Goal: Information Seeking & Learning: Learn about a topic

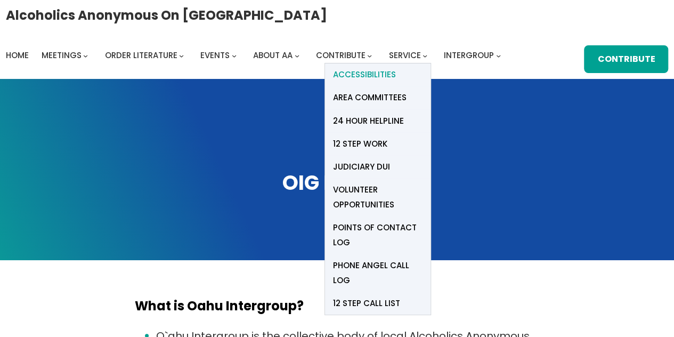
click at [369, 76] on span "Accessibilities" at bounding box center [364, 74] width 63 height 15
click at [393, 97] on span "Area Committees" at bounding box center [370, 97] width 74 height 15
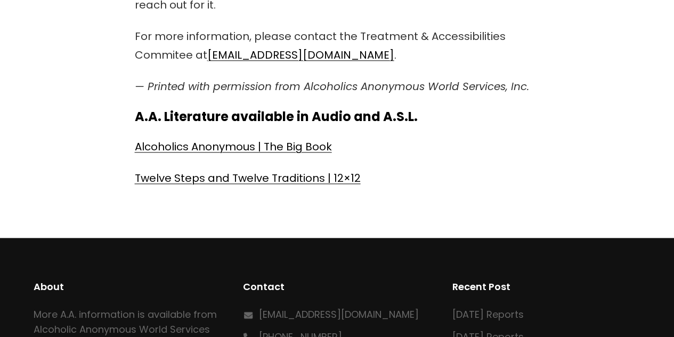
scroll to position [586, 0]
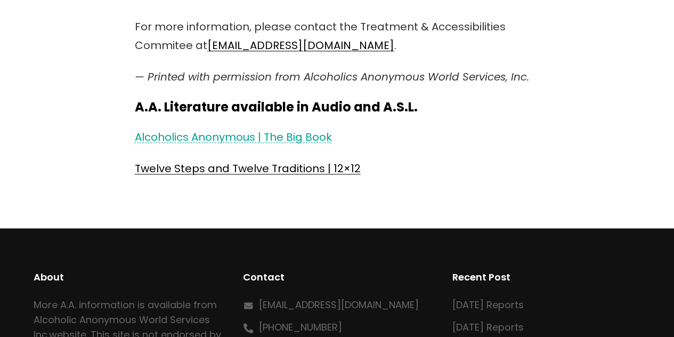
click at [267, 136] on link "Alcoholics Anonymous | The Big Book" at bounding box center [233, 137] width 197 height 15
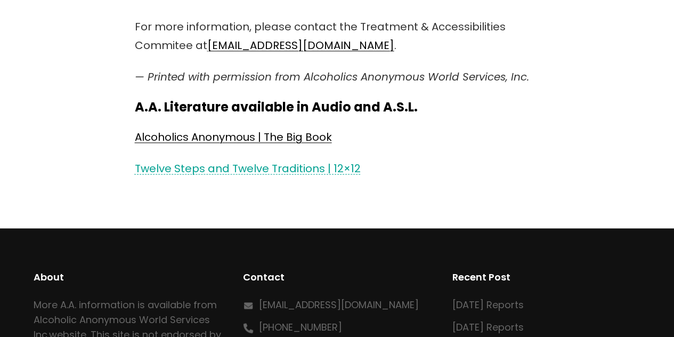
click at [227, 165] on link "Twelve Steps and Twelve Traditions | 12×12" at bounding box center [248, 168] width 226 height 15
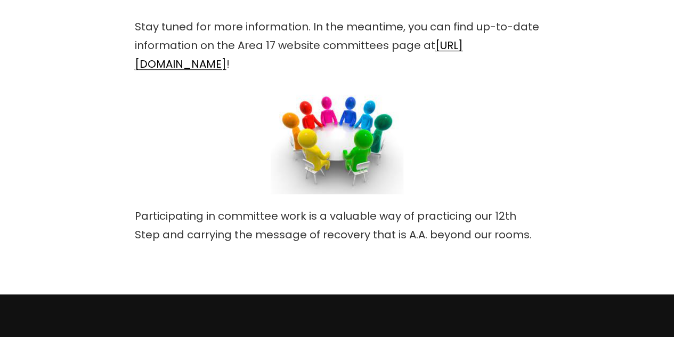
scroll to position [282, 0]
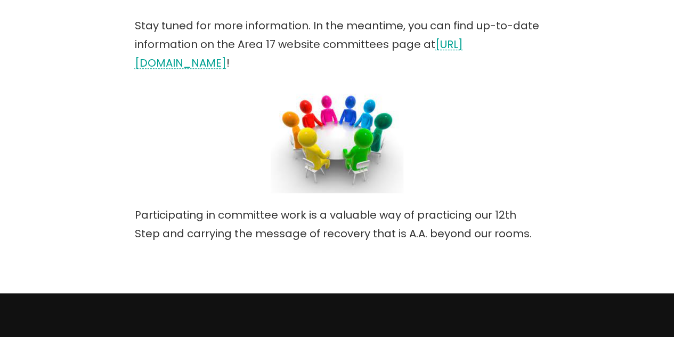
click at [305, 61] on link "https://area17aa.org/area-committees" at bounding box center [299, 54] width 328 height 34
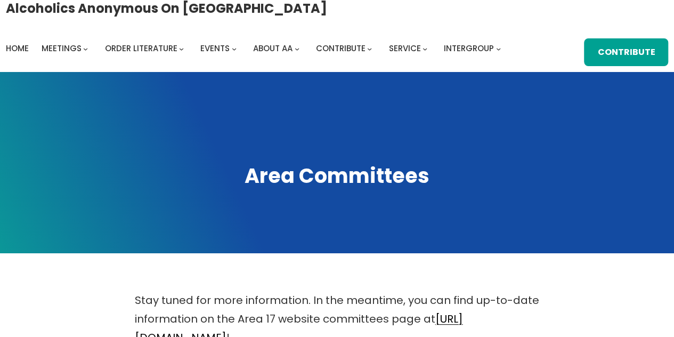
scroll to position [0, 0]
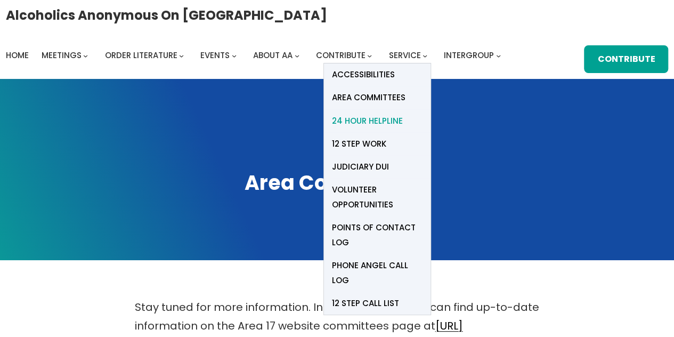
click at [392, 120] on span "24 Hour Helpline" at bounding box center [367, 121] width 71 height 15
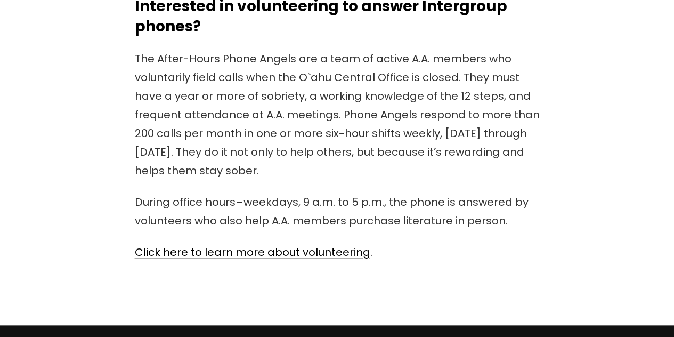
scroll to position [388, 0]
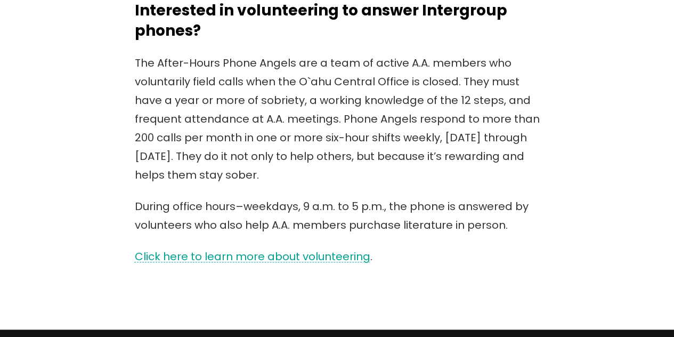
click at [309, 255] on link "Click here to learn more about volunteering" at bounding box center [253, 256] width 236 height 15
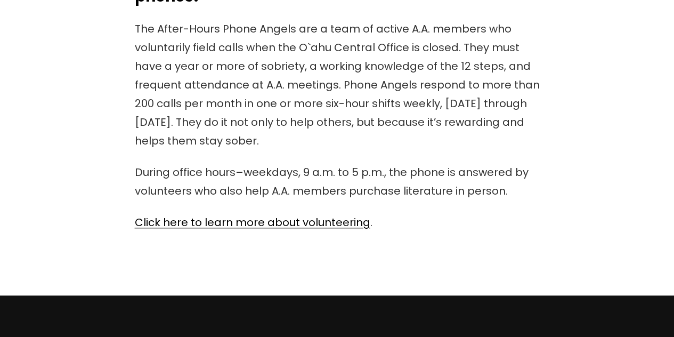
scroll to position [417, 0]
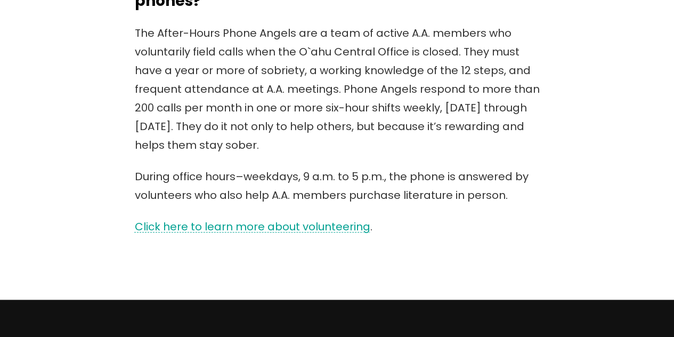
click at [321, 227] on link "Click here to learn more about volunteering" at bounding box center [253, 226] width 236 height 15
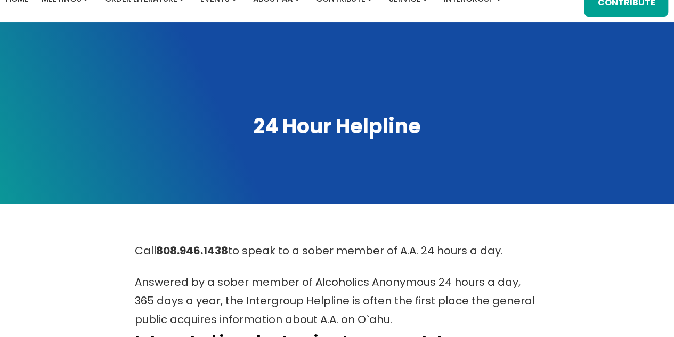
scroll to position [0, 0]
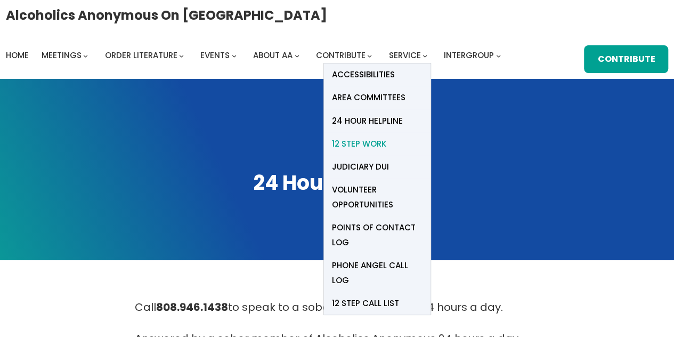
click at [374, 143] on span "12 Step Work" at bounding box center [359, 143] width 54 height 15
click at [367, 169] on span "Judiciary DUI" at bounding box center [360, 166] width 57 height 15
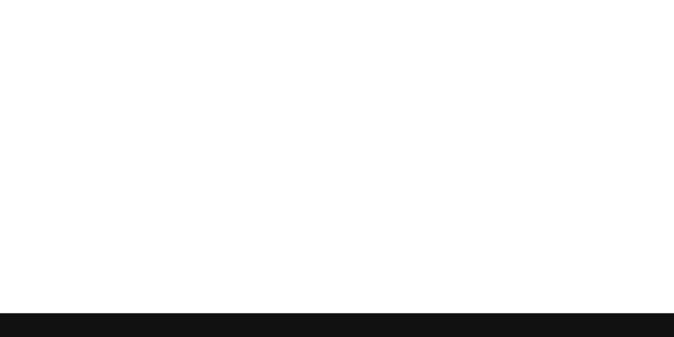
scroll to position [457, 0]
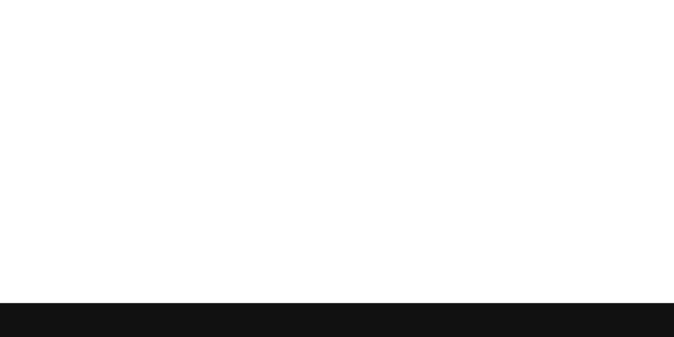
drag, startPoint x: 678, startPoint y: 87, endPoint x: 682, endPoint y: 234, distance: 146.7
click at [674, 234] on html "Skip to content Alcoholics Anonymous on Oahu Home Meetings Physical Meetings On…" at bounding box center [337, 43] width 674 height 1027
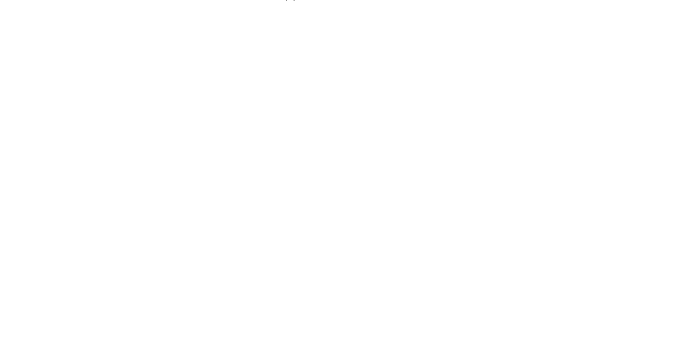
scroll to position [380, 0]
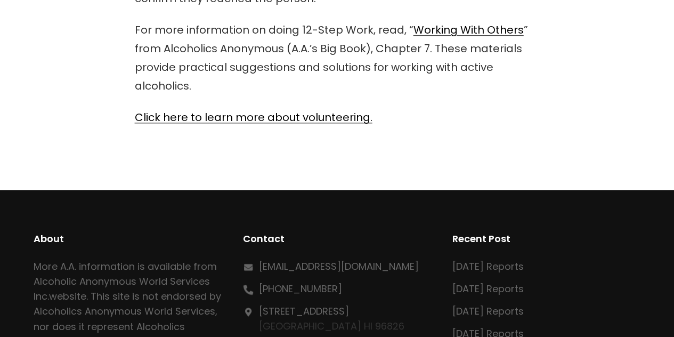
scroll to position [530, 0]
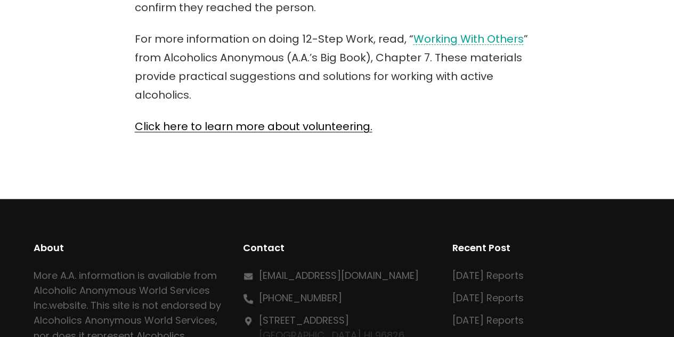
click at [463, 38] on link "Working With Others" at bounding box center [469, 38] width 110 height 15
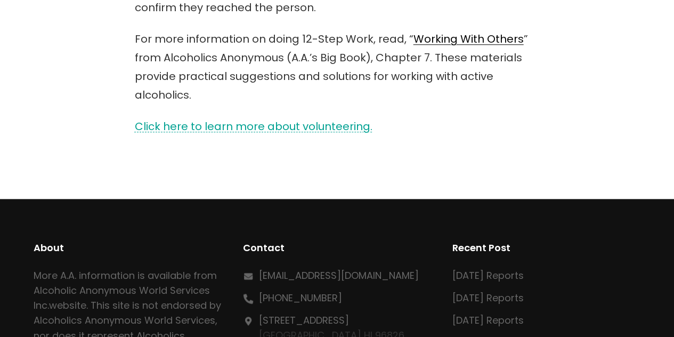
click at [327, 127] on link "Click here to learn more about volunteering." at bounding box center [254, 126] width 238 height 15
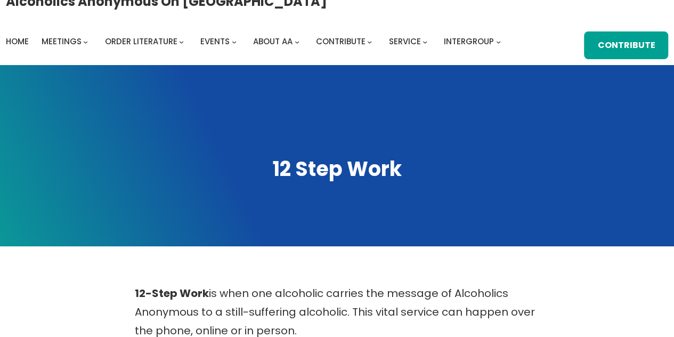
scroll to position [0, 0]
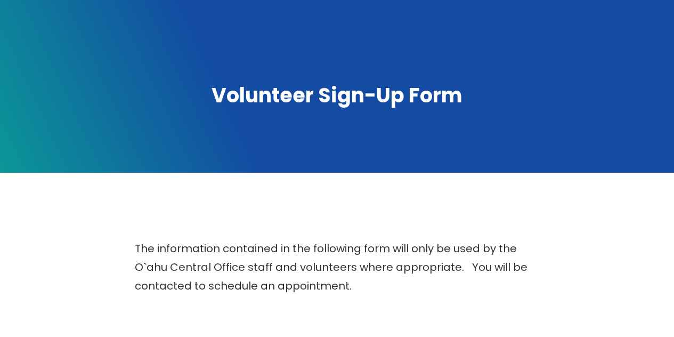
scroll to position [6, 0]
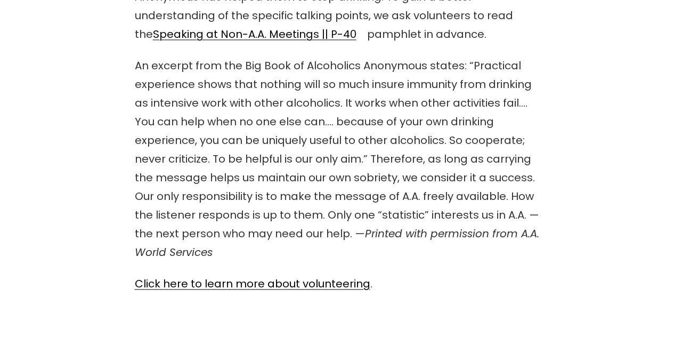
scroll to position [671, 0]
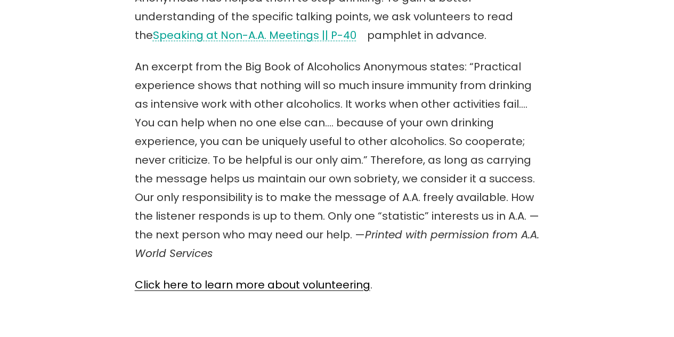
click at [201, 35] on link "Speaking at Non-A.A. Meetings || P-40" at bounding box center [255, 35] width 204 height 15
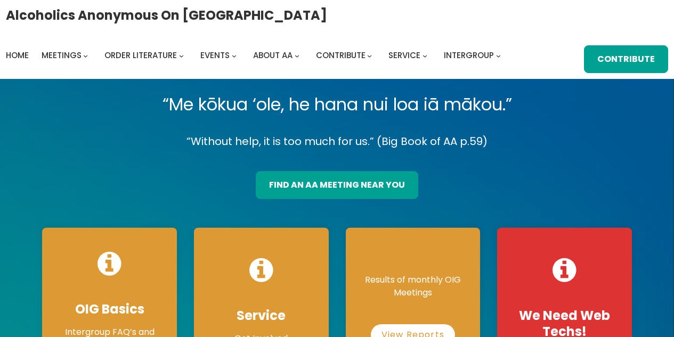
scroll to position [181, 0]
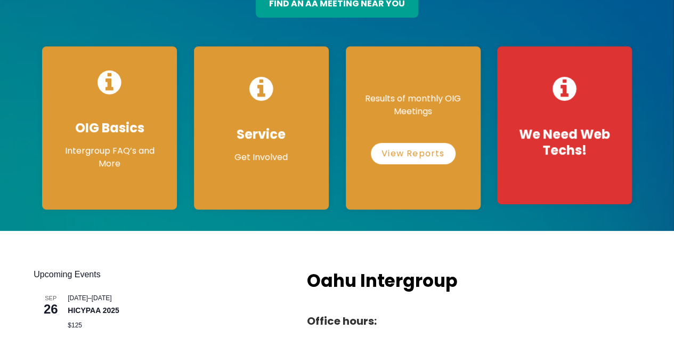
click at [453, 101] on p "Results of monthly OIG Meetings" at bounding box center [414, 105] width 114 height 26
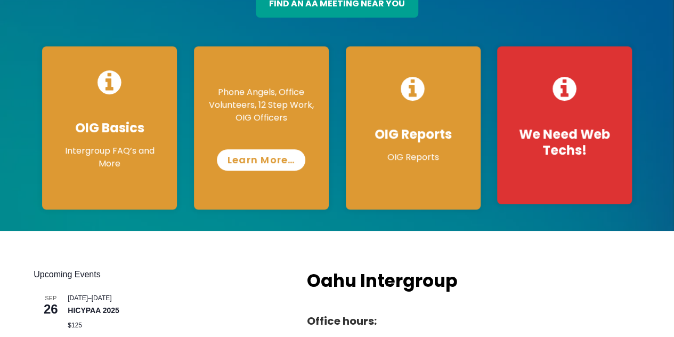
click at [262, 160] on link "Learn More…" at bounding box center [261, 159] width 89 height 21
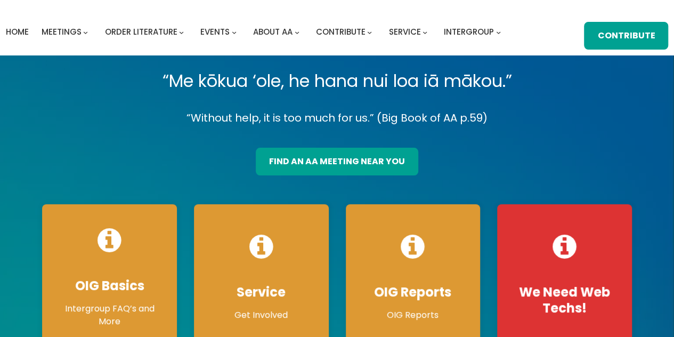
scroll to position [11, 0]
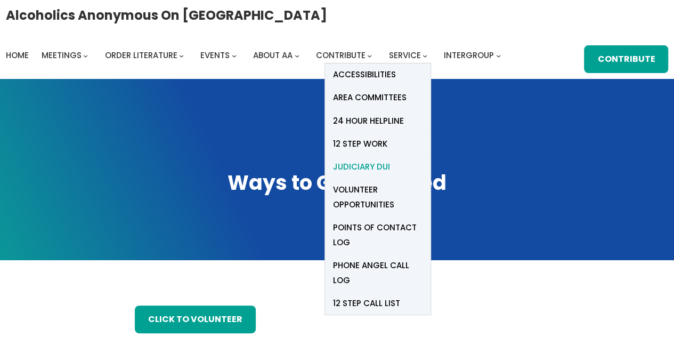
click at [377, 167] on span "Judiciary DUI" at bounding box center [361, 166] width 57 height 15
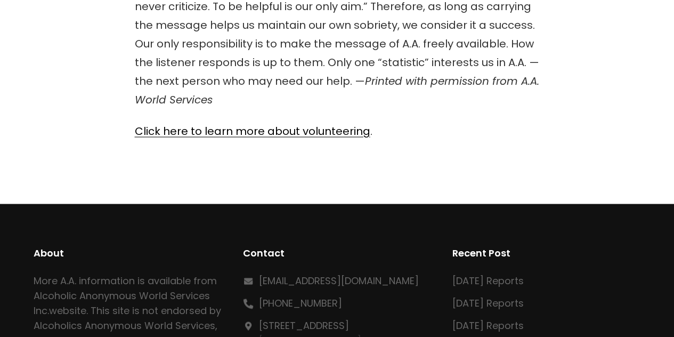
scroll to position [827, 0]
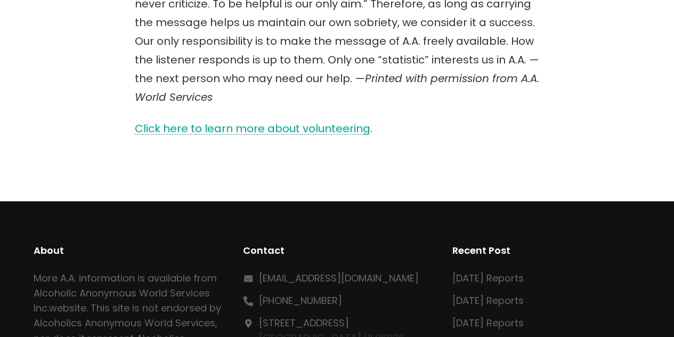
click at [298, 130] on link "Click here to learn more about volunteering" at bounding box center [253, 128] width 236 height 15
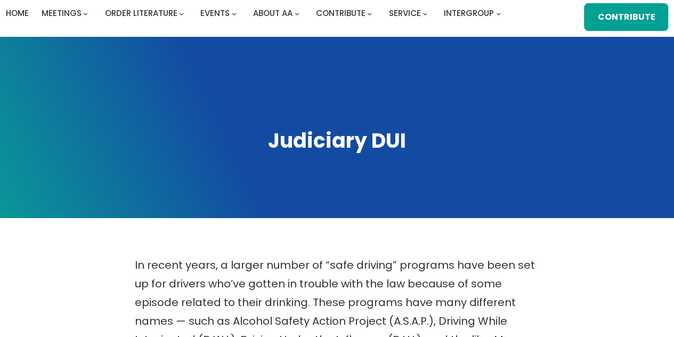
scroll to position [0, 0]
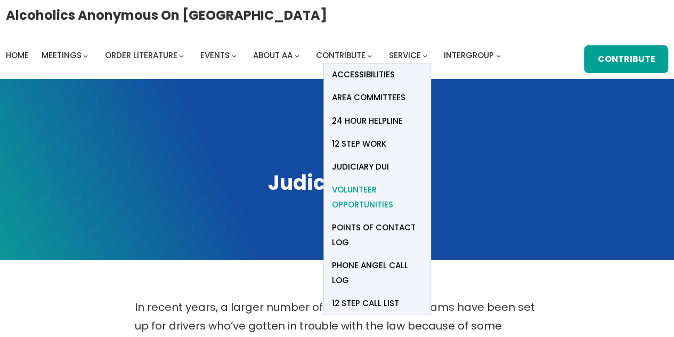
click at [365, 190] on span "Volunteer Opportunities" at bounding box center [377, 197] width 91 height 30
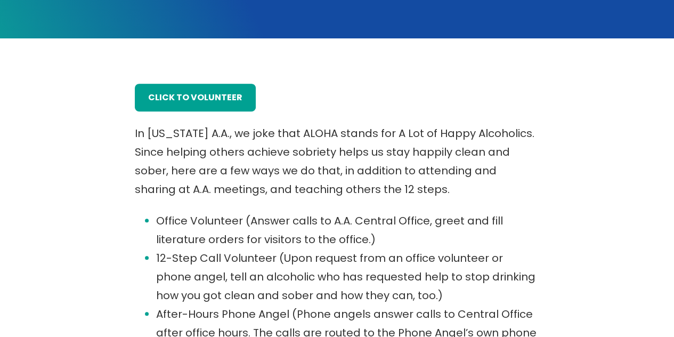
scroll to position [224, 0]
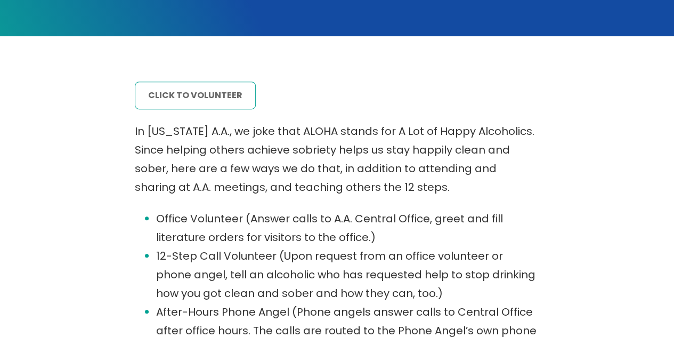
click at [205, 99] on link "click to volunteer" at bounding box center [195, 96] width 121 height 28
click at [222, 98] on link "click to volunteer" at bounding box center [195, 96] width 121 height 28
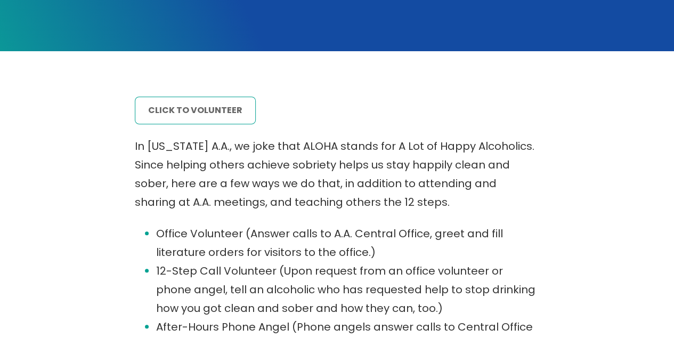
scroll to position [206, 0]
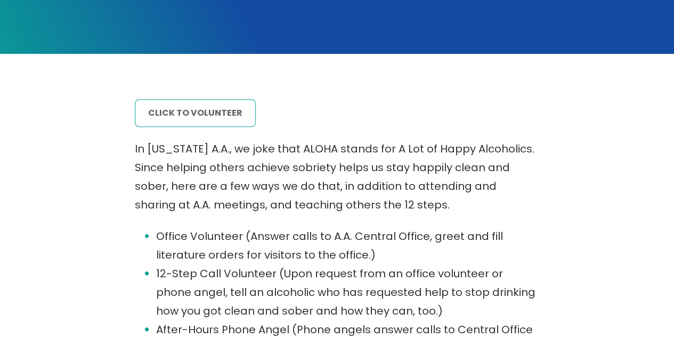
click at [218, 114] on link "click to volunteer" at bounding box center [195, 113] width 121 height 28
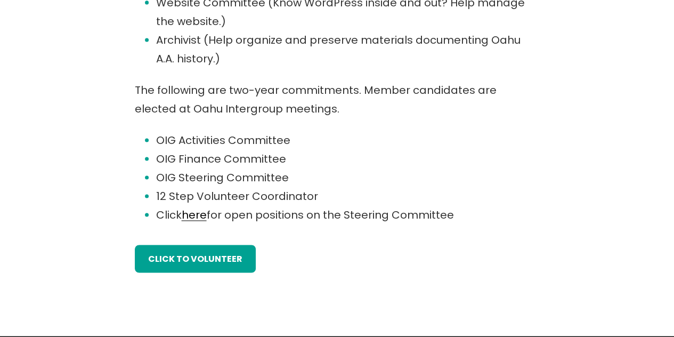
scroll to position [771, 0]
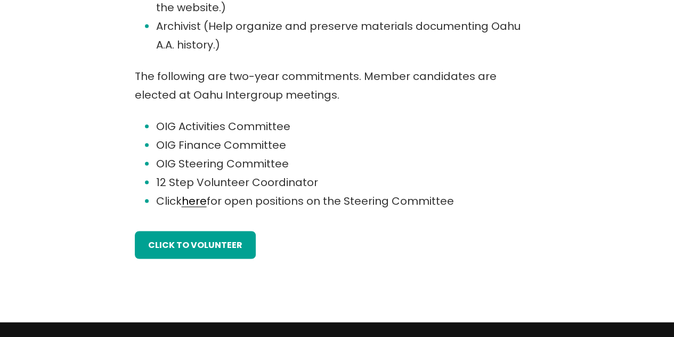
drag, startPoint x: 135, startPoint y: 73, endPoint x: 454, endPoint y: 200, distance: 343.8
copy div "The following are two-year commitments. Member candidates are elected at Oahu I…"
click at [416, 117] on li "OIG Activities Committee" at bounding box center [348, 126] width 384 height 19
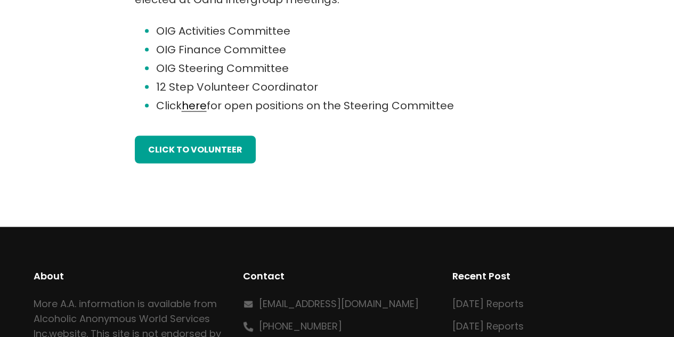
scroll to position [875, 0]
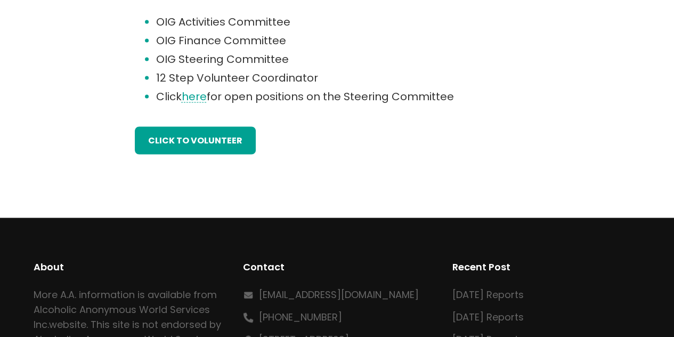
click at [200, 98] on link "here" at bounding box center [194, 96] width 25 height 15
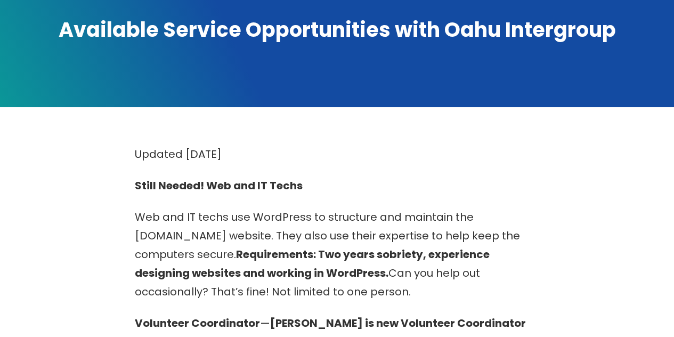
scroll to position [146, 0]
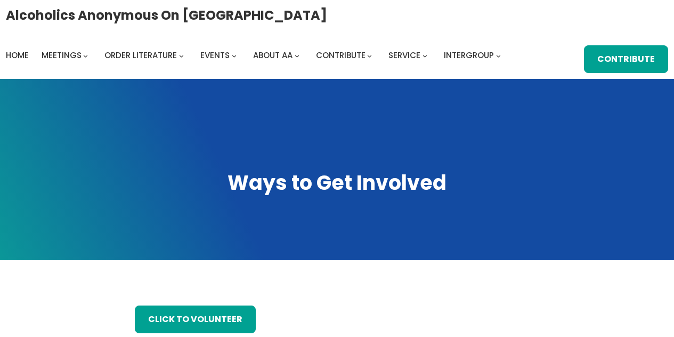
scroll to position [875, 0]
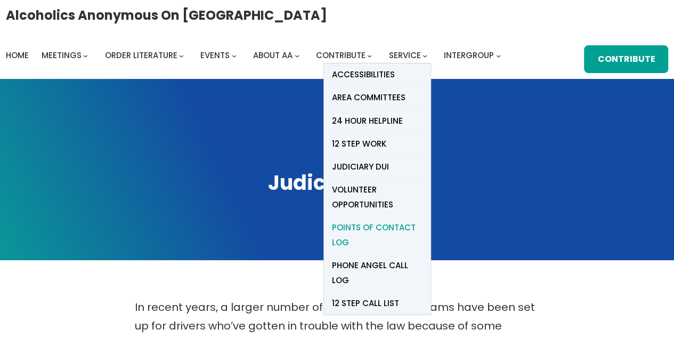
click at [365, 227] on span "Points of Contact Log" at bounding box center [377, 235] width 91 height 30
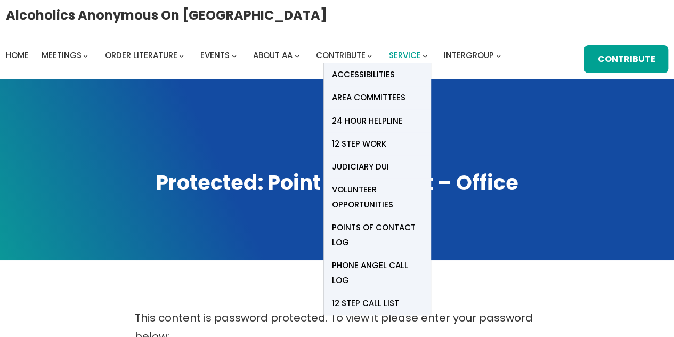
click at [408, 56] on span "Service" at bounding box center [405, 55] width 32 height 11
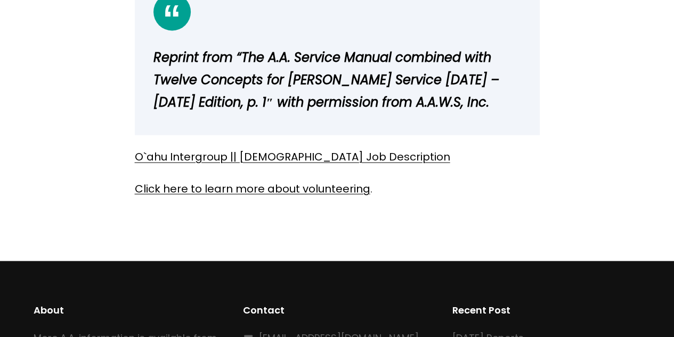
scroll to position [828, 0]
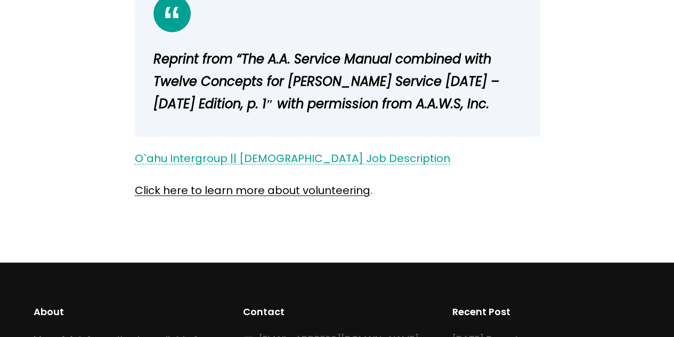
click at [327, 158] on link "O`ahu Intergroup || Volunteer Job Description" at bounding box center [293, 158] width 316 height 15
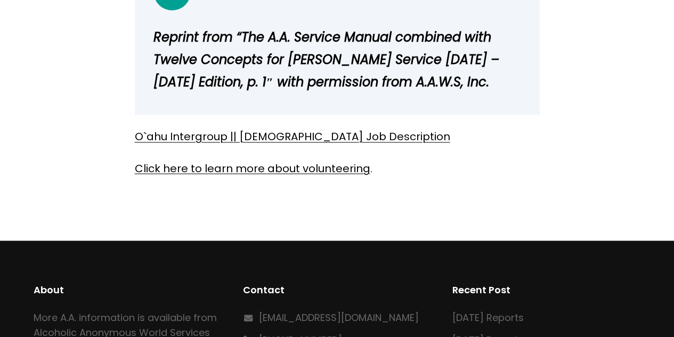
scroll to position [847, 0]
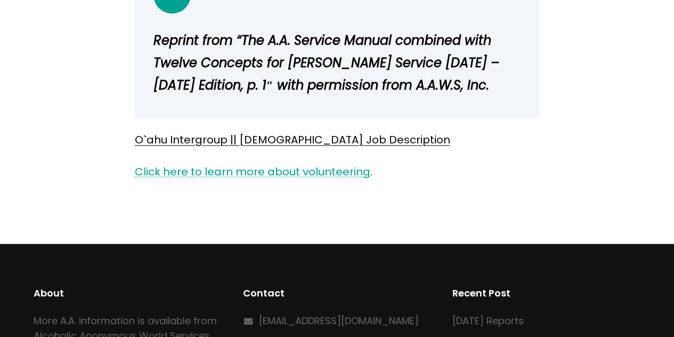
click at [278, 171] on link "Click here to learn more about volunteering" at bounding box center [253, 171] width 236 height 15
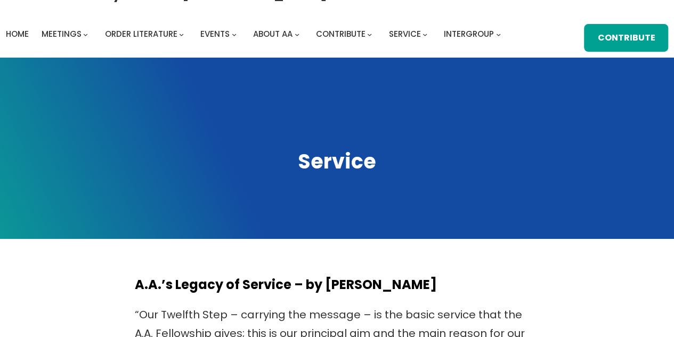
scroll to position [14, 0]
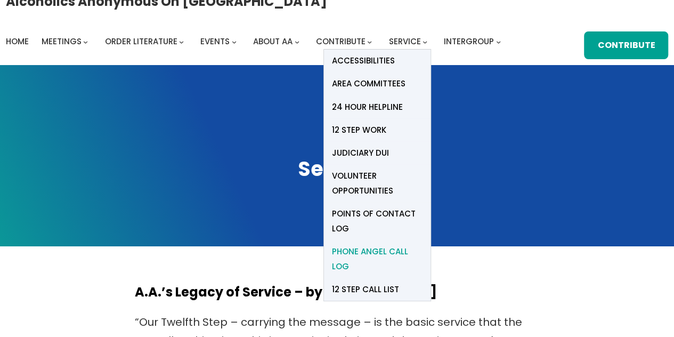
click at [375, 253] on span "Phone Angel Call Log" at bounding box center [377, 259] width 91 height 30
click at [352, 252] on span "Phone Angel Call Log" at bounding box center [377, 259] width 91 height 30
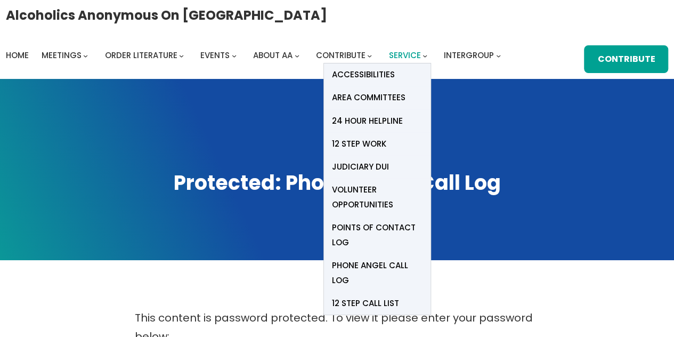
click at [412, 54] on span "Service" at bounding box center [405, 55] width 32 height 11
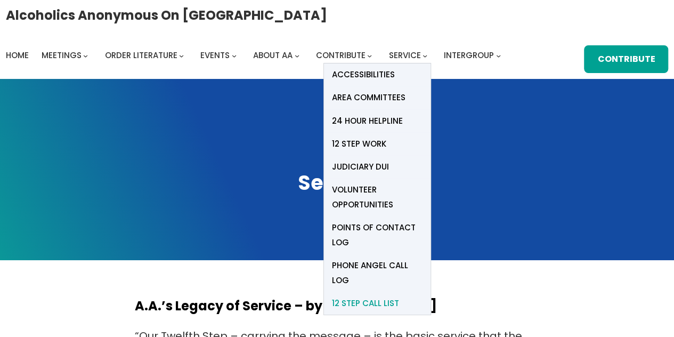
click at [371, 296] on span "12 Step Call List" at bounding box center [365, 303] width 67 height 15
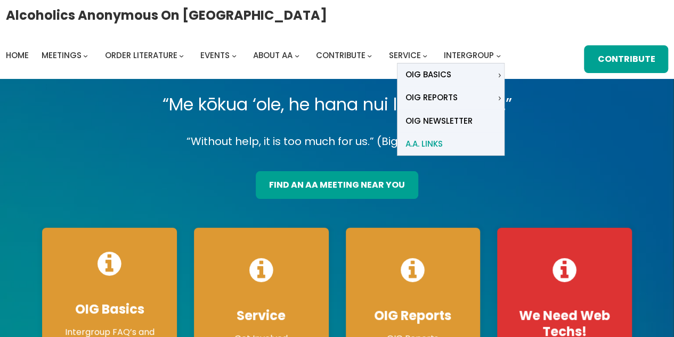
click at [436, 144] on span "A.A. Links" at bounding box center [424, 143] width 37 height 15
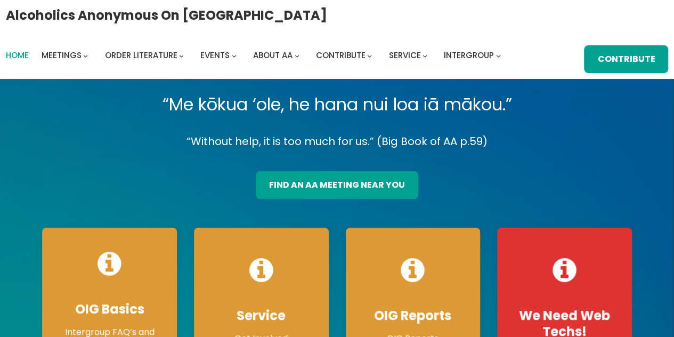
click at [16, 55] on span "Home" at bounding box center [17, 55] width 23 height 11
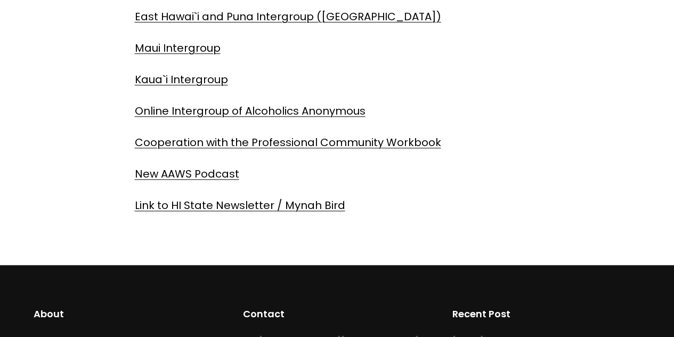
scroll to position [454, 0]
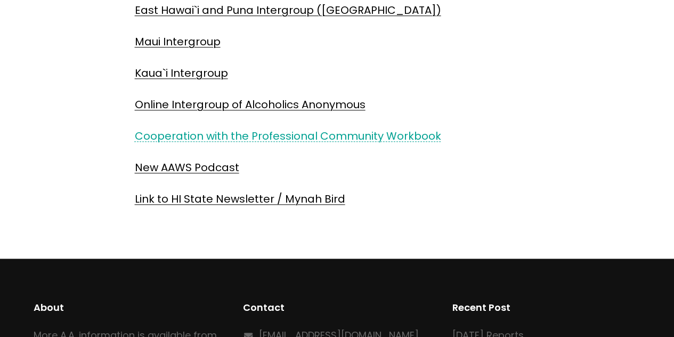
click at [238, 136] on link "Cooperation with the Professional Community Workbook" at bounding box center [288, 135] width 307 height 15
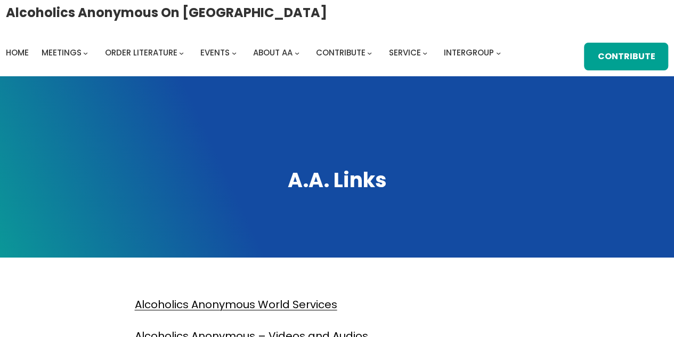
scroll to position [0, 0]
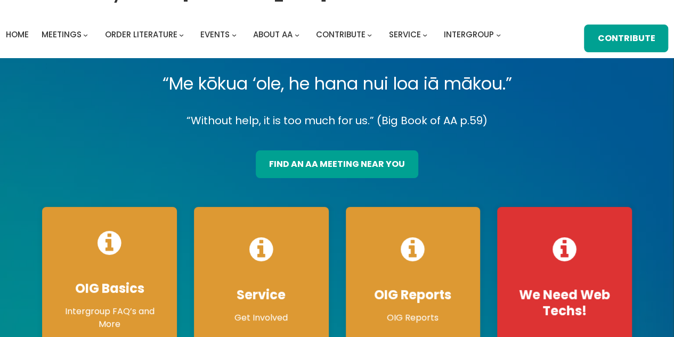
scroll to position [3, 0]
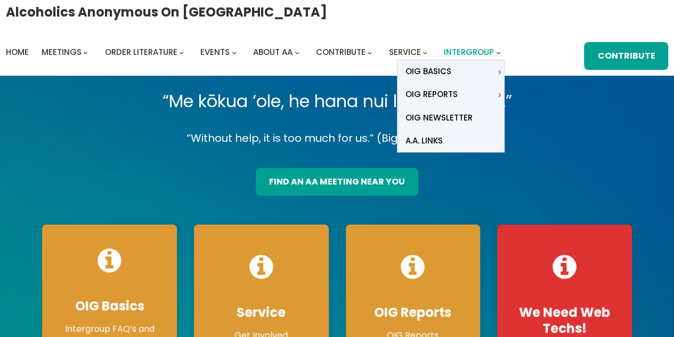
click at [471, 54] on span "Intergroup" at bounding box center [469, 51] width 50 height 11
click at [457, 51] on span "Intergroup" at bounding box center [469, 51] width 50 height 11
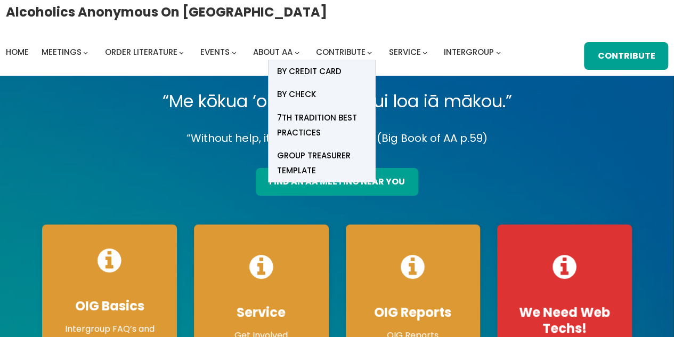
click at [367, 48] on li "Contribute BY Credit card BY CHECK 7th Tradition Best Practices Group Treasurer…" at bounding box center [346, 52] width 60 height 15
click at [335, 72] on span "BY Credit card" at bounding box center [309, 71] width 65 height 15
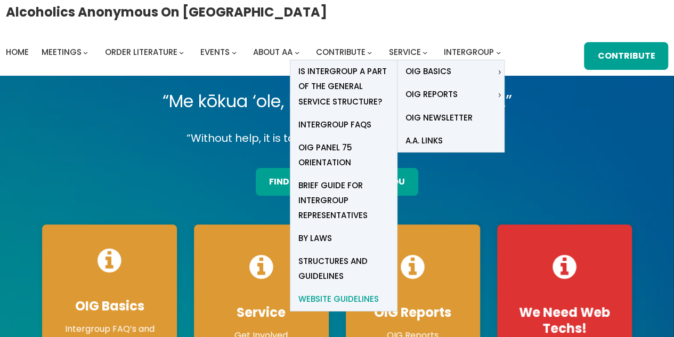
click at [340, 298] on span "Website Guidelines" at bounding box center [339, 299] width 81 height 15
click at [327, 261] on span "Structures and Guidelines" at bounding box center [344, 269] width 91 height 30
click at [328, 237] on span "By Laws" at bounding box center [316, 238] width 34 height 15
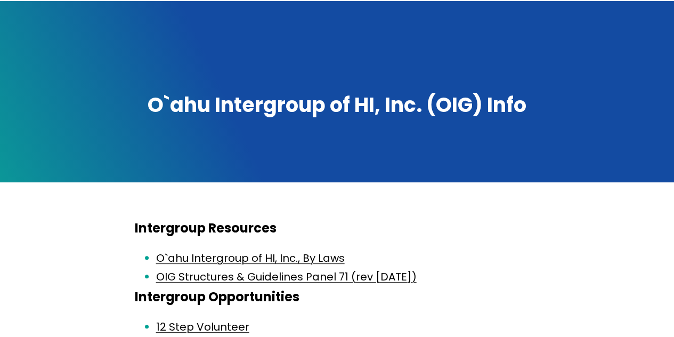
scroll to position [74, 0]
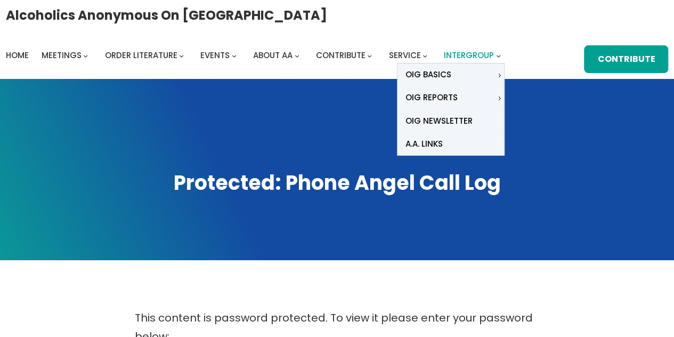
click at [462, 53] on span "Intergroup" at bounding box center [469, 55] width 50 height 11
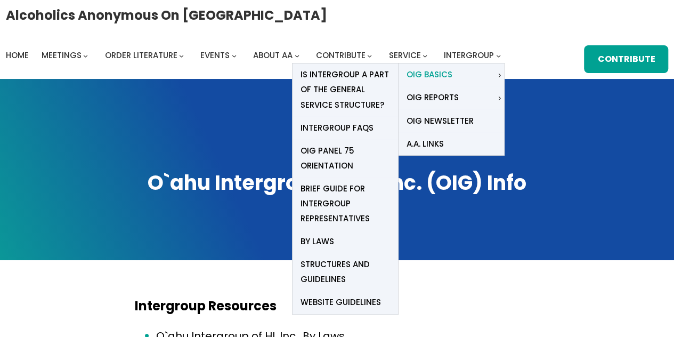
click at [456, 71] on link "OIG Basics" at bounding box center [447, 74] width 97 height 23
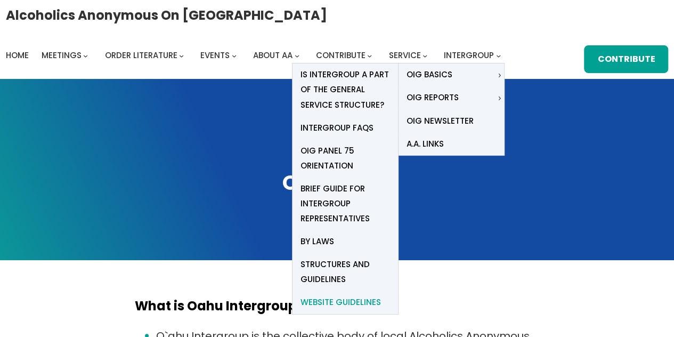
click at [335, 302] on span "Website Guidelines" at bounding box center [341, 302] width 81 height 15
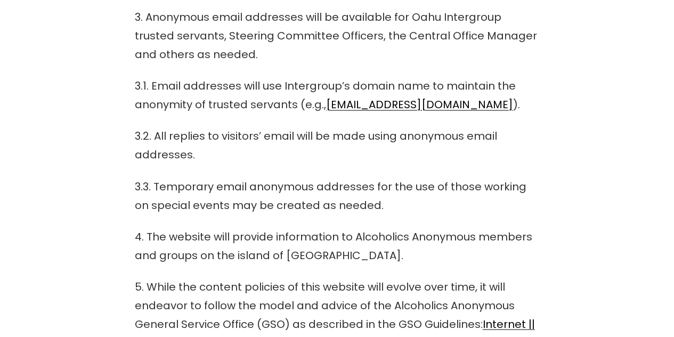
scroll to position [855, 0]
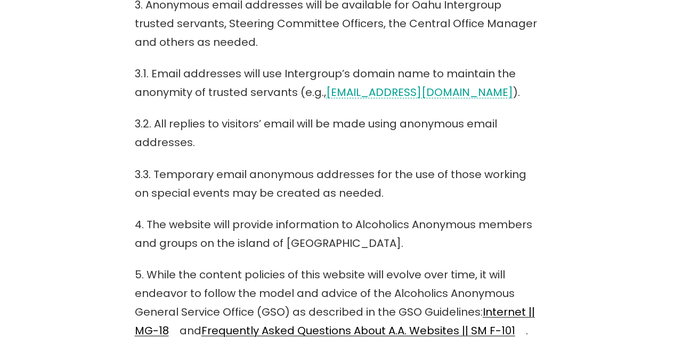
click at [420, 91] on link "[EMAIL_ADDRESS][DOMAIN_NAME]" at bounding box center [419, 92] width 187 height 15
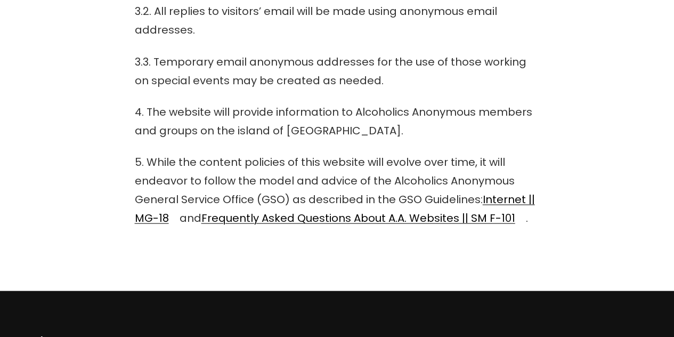
scroll to position [1019, 0]
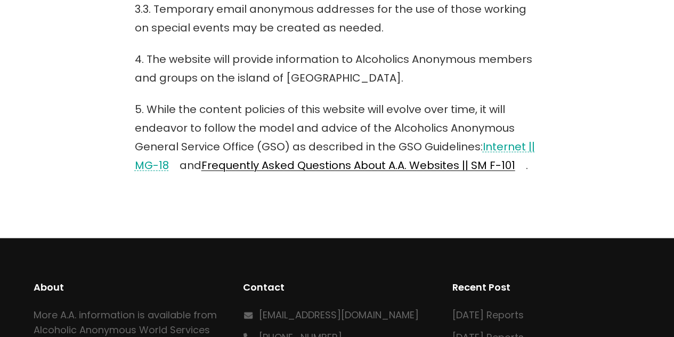
click at [511, 146] on link "Internet || MG-18" at bounding box center [335, 156] width 400 height 34
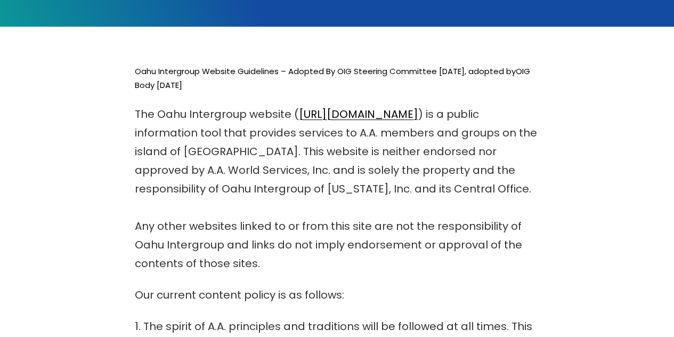
scroll to position [202, 0]
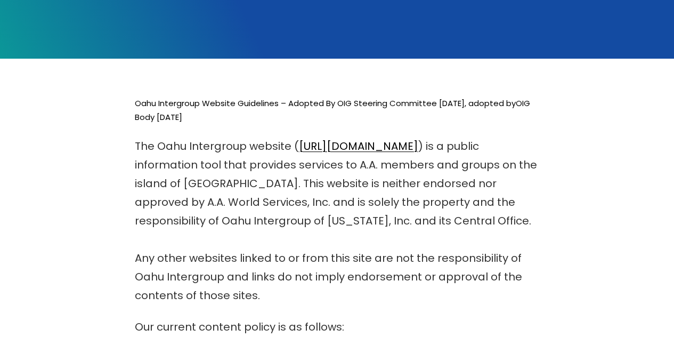
drag, startPoint x: 134, startPoint y: 102, endPoint x: 208, endPoint y: 118, distance: 75.4
click at [208, 118] on p "Oahu Intergroup Website Guidelines – Adopted By OIG Steering Committee [DATE], …" at bounding box center [337, 111] width 405 height 28
copy p "Oahu Intergroup Website Guidelines – Adopted By OIG Steering Committee [DATE], …"
click at [356, 146] on link "[URL][DOMAIN_NAME]" at bounding box center [358, 146] width 119 height 15
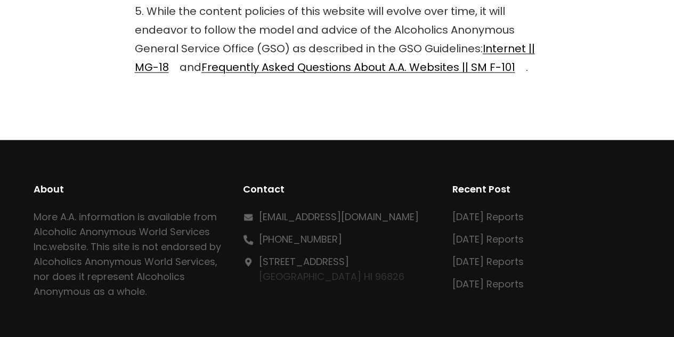
scroll to position [1115, 0]
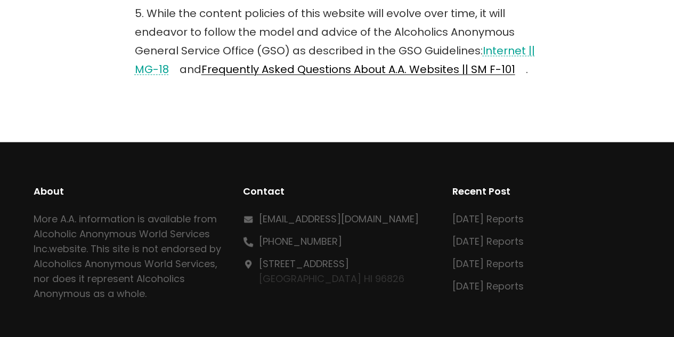
click at [495, 53] on link "Internet || MG-18" at bounding box center [335, 60] width 400 height 34
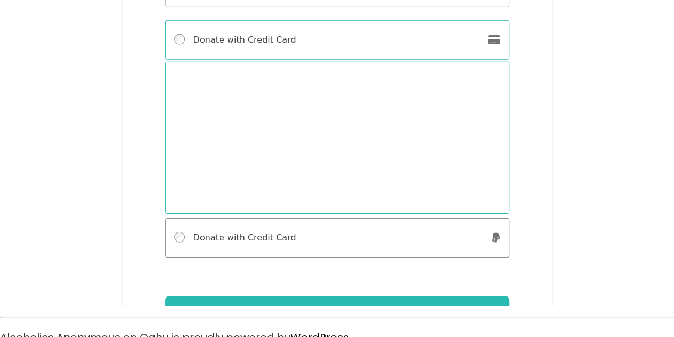
scroll to position [1613, 0]
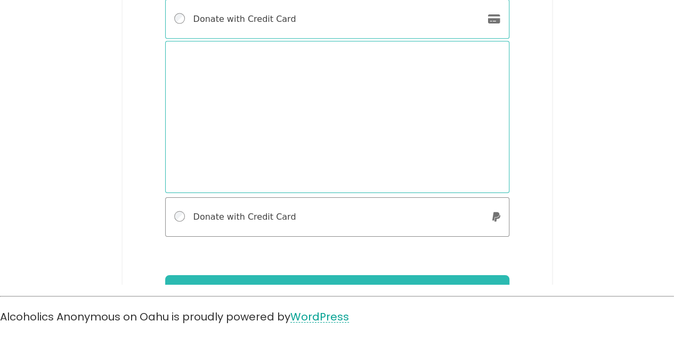
click at [319, 316] on link "WordPress" at bounding box center [320, 316] width 59 height 15
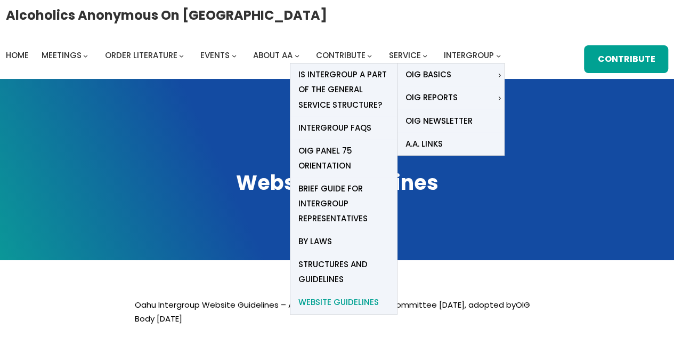
click at [327, 301] on span "Website Guidelines" at bounding box center [339, 302] width 81 height 15
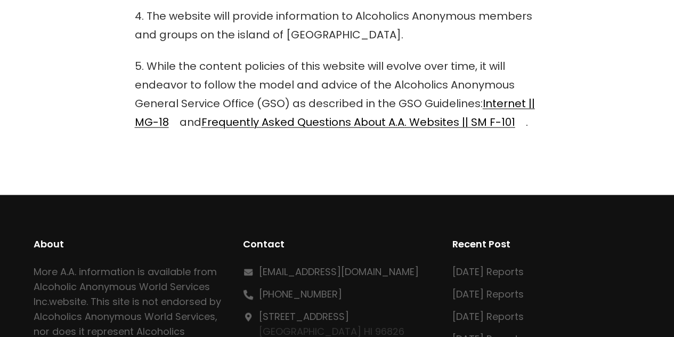
scroll to position [1071, 0]
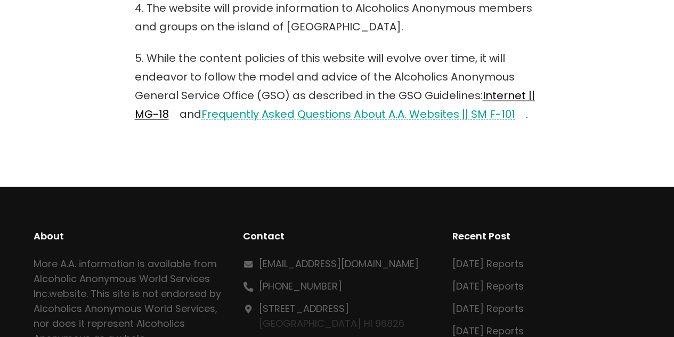
click at [411, 112] on link "Frequently Asked Questions About A.A. Websites || SM F-101" at bounding box center [359, 114] width 314 height 15
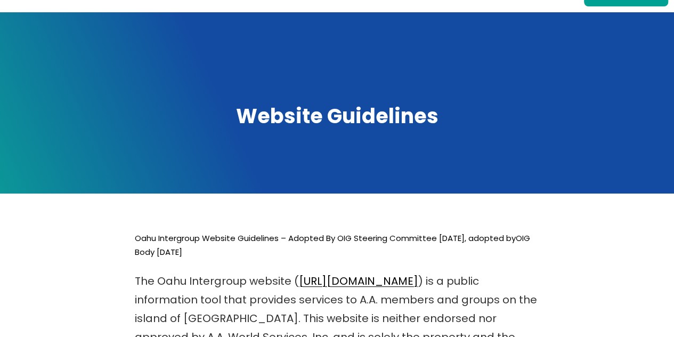
scroll to position [0, 0]
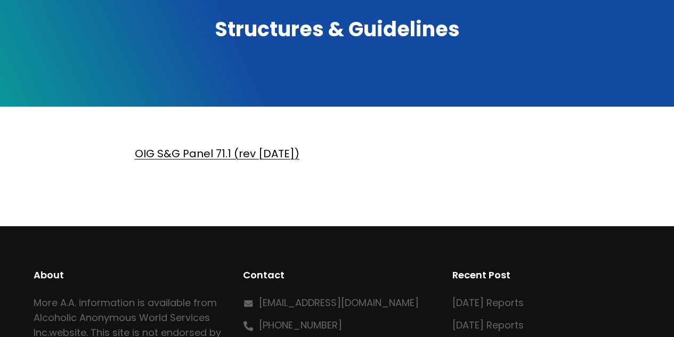
scroll to position [160, 0]
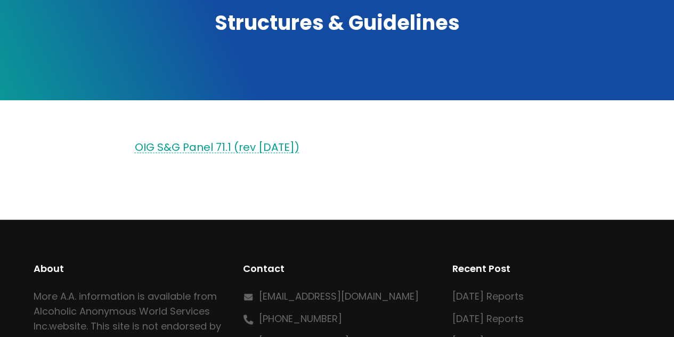
click at [230, 148] on link "OIG S&G Panel 71.1 (rev [DATE])" at bounding box center [217, 147] width 165 height 15
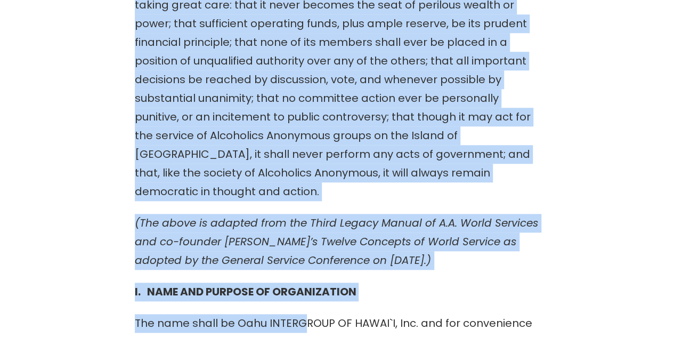
scroll to position [439, 0]
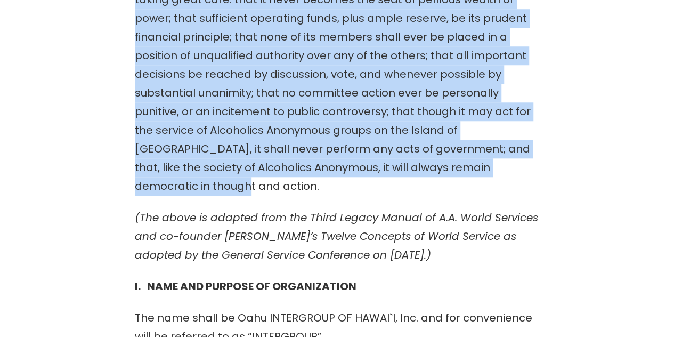
drag, startPoint x: 136, startPoint y: 42, endPoint x: 311, endPoint y: 194, distance: 232.4
copy div "BY LAWS OF OAHU INTERGROUP OF HAWAI`I, Inc. Amended: [DATE] Amended: [DATE] PRE…"
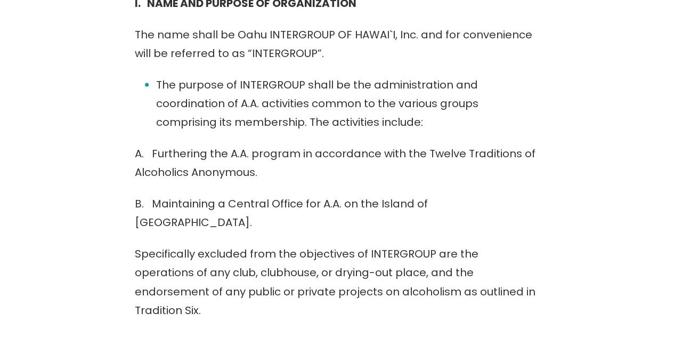
scroll to position [708, 0]
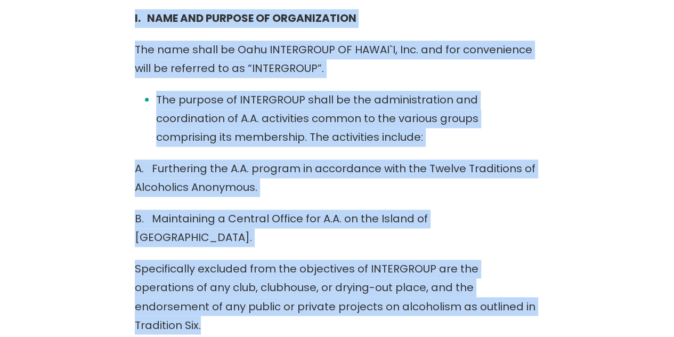
drag, startPoint x: 135, startPoint y: 17, endPoint x: 520, endPoint y: 288, distance: 471.4
copy div "I. NAME AND PURPOSE OF ORGANIZATION The name shall be Oahu INTERGROUP OF HAWAI`…"
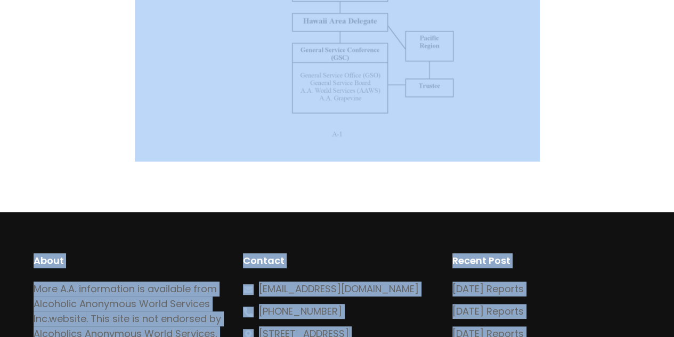
scroll to position [4146, 0]
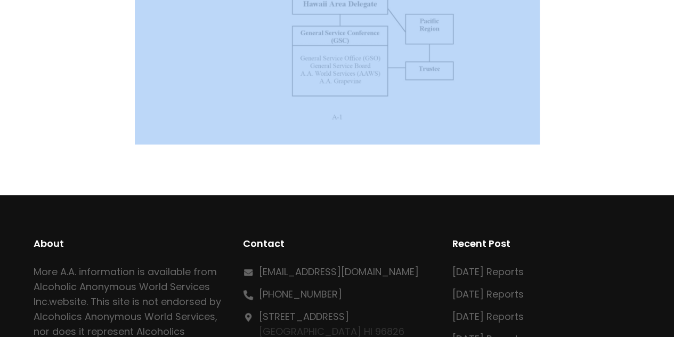
drag, startPoint x: 135, startPoint y: 113, endPoint x: 495, endPoint y: 26, distance: 369.8
copy div "BY LAWS OF OAHU INTERGROUP OF HAWAI`I, Inc. Amended: October 12, 2016 Amended: …"
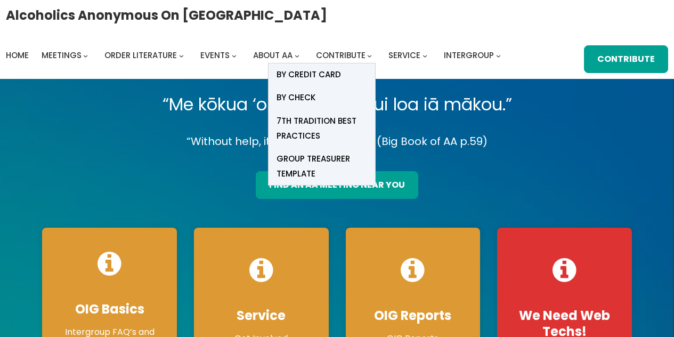
scroll to position [3, 0]
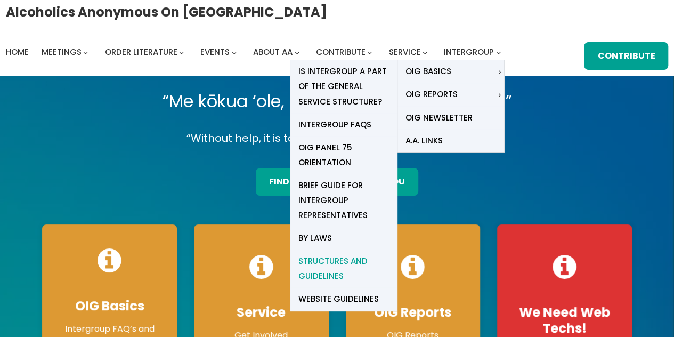
click at [338, 263] on span "Structures and Guidelines" at bounding box center [344, 269] width 91 height 30
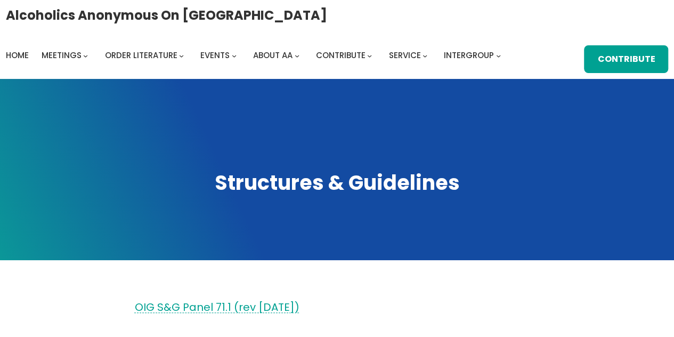
click at [216, 303] on link "OIG S&G Panel 71.1 (rev [DATE])" at bounding box center [217, 307] width 165 height 15
